Goal: Navigation & Orientation: Find specific page/section

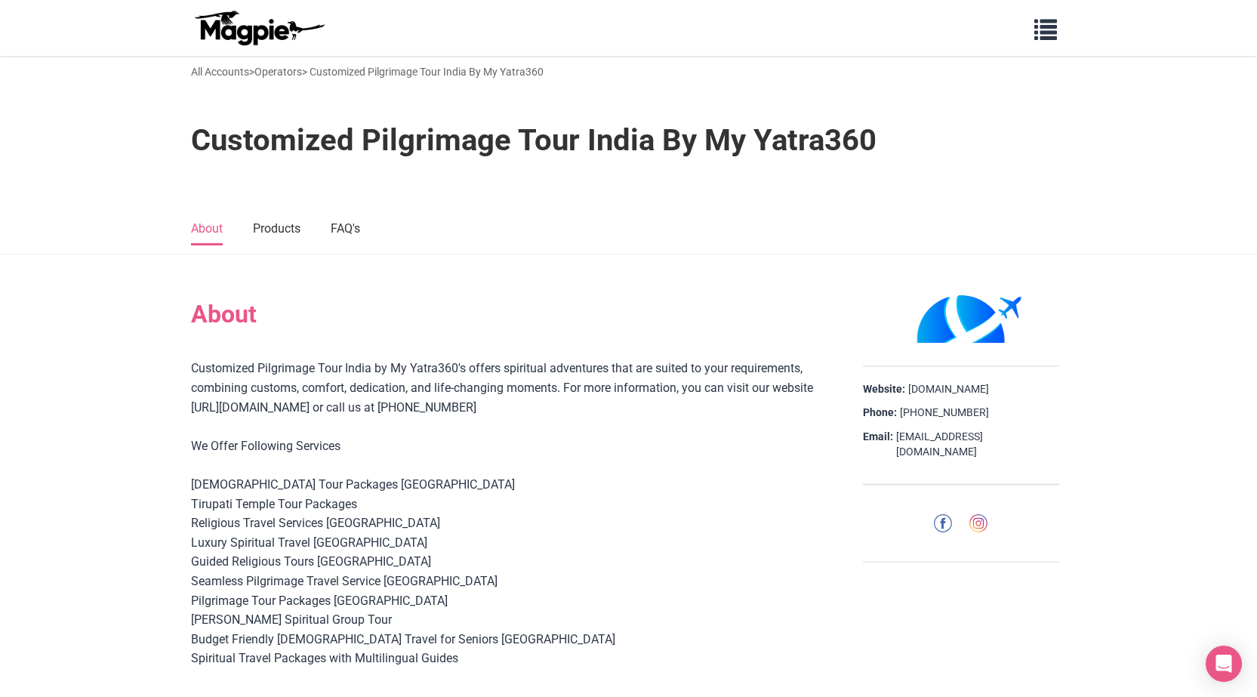
click at [257, 29] on img at bounding box center [259, 28] width 136 height 36
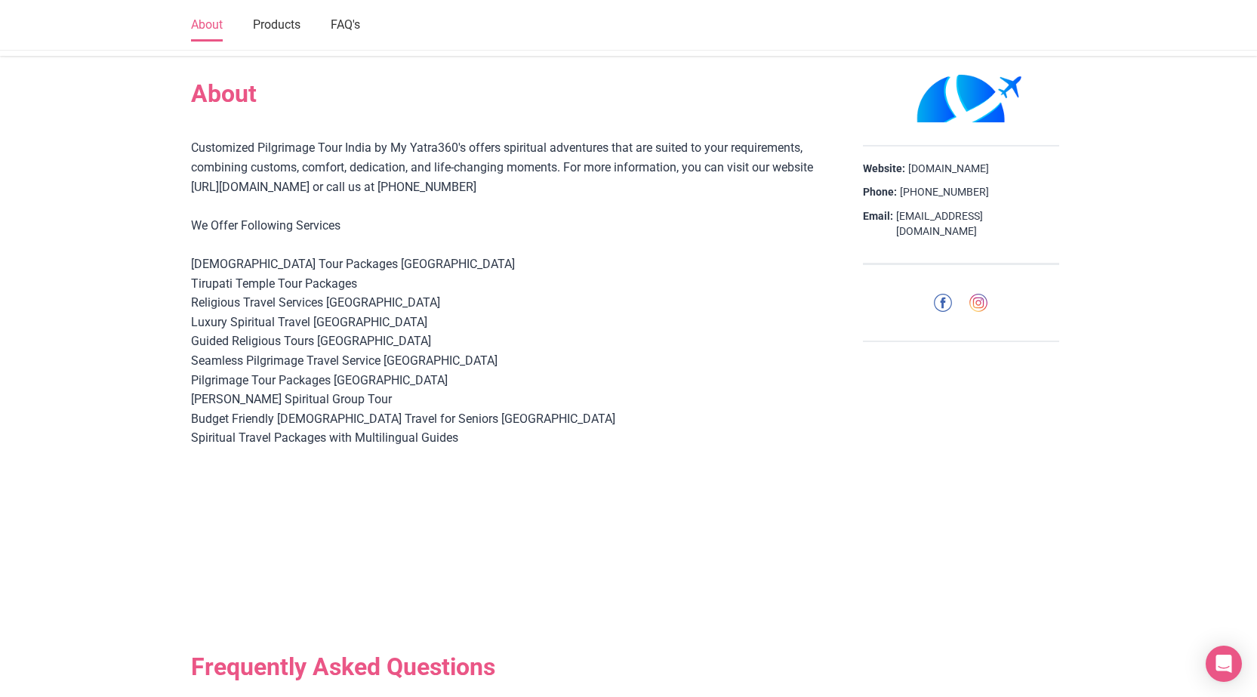
scroll to position [226, 0]
